Goal: Task Accomplishment & Management: Manage account settings

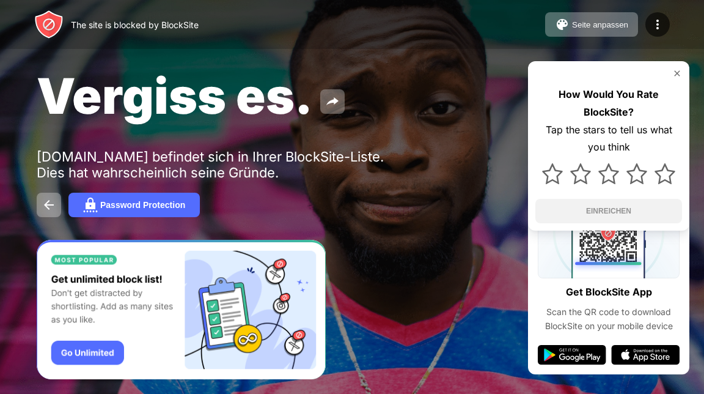
click at [680, 73] on img at bounding box center [678, 73] width 10 height 10
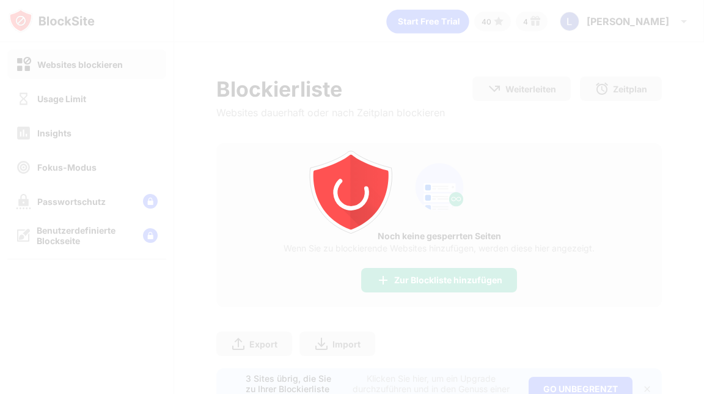
click at [97, 105] on div "Usage Limit" at bounding box center [86, 98] width 159 height 29
